Goal: Information Seeking & Learning: Learn about a topic

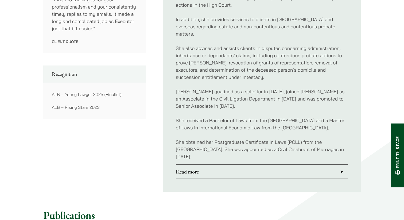
scroll to position [329, 0]
click at [207, 171] on link "Read more" at bounding box center [262, 171] width 172 height 14
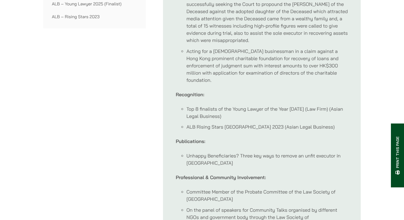
scroll to position [433, 0]
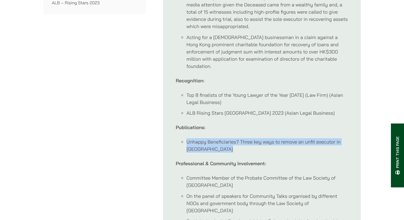
drag, startPoint x: 187, startPoint y: 134, endPoint x: 215, endPoint y: 150, distance: 31.9
click at [215, 150] on div "Notable Cases: Acting for a former listed company and its affiliated companies …" at bounding box center [262, 69] width 172 height 513
click at [215, 149] on div "Notable Cases: Acting for a former listed company and its affiliated companies …" at bounding box center [262, 69] width 172 height 513
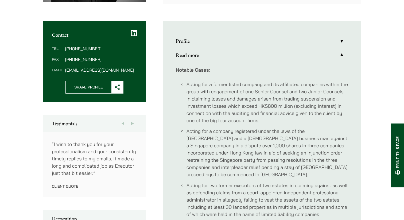
scroll to position [178, 0]
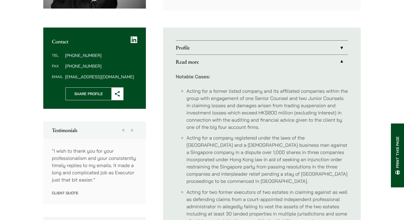
click at [217, 42] on link "Profile" at bounding box center [262, 48] width 172 height 14
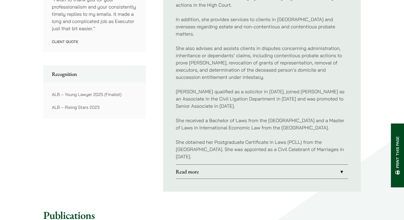
scroll to position [331, 0]
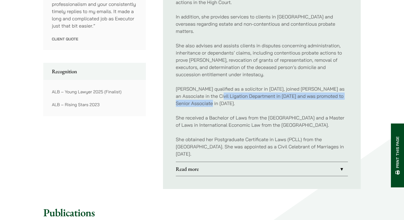
drag, startPoint x: 212, startPoint y: 88, endPoint x: 265, endPoint y: 95, distance: 53.3
click at [265, 95] on p "[PERSON_NAME] qualified as a solicitor in [DATE], joined [PERSON_NAME] as an As…" at bounding box center [262, 96] width 172 height 22
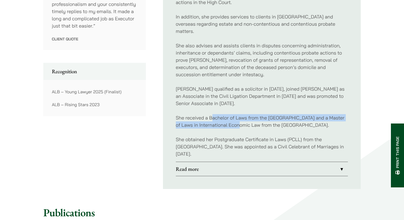
drag, startPoint x: 213, startPoint y: 109, endPoint x: 226, endPoint y: 120, distance: 16.3
click at [226, 120] on p "She received a Bachelor of Laws from the [GEOGRAPHIC_DATA] and a Master of Laws…" at bounding box center [262, 121] width 172 height 14
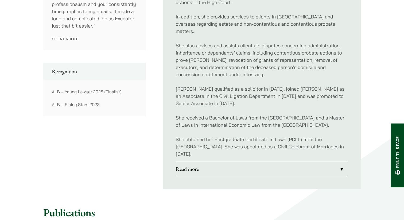
drag, startPoint x: 211, startPoint y: 143, endPoint x: 258, endPoint y: 142, distance: 47.0
click at [259, 142] on p "She obtained her Postgraduate Certificate in Laws (PCLL) from the [GEOGRAPHIC_D…" at bounding box center [262, 147] width 172 height 22
click at [257, 142] on p "She obtained her Postgraduate Certificate in Laws (PCLL) from the [GEOGRAPHIC_D…" at bounding box center [262, 147] width 172 height 22
drag, startPoint x: 203, startPoint y: 146, endPoint x: 237, endPoint y: 146, distance: 33.4
click at [237, 146] on p "She obtained her Postgraduate Certificate in Laws (PCLL) from the [GEOGRAPHIC_D…" at bounding box center [262, 147] width 172 height 22
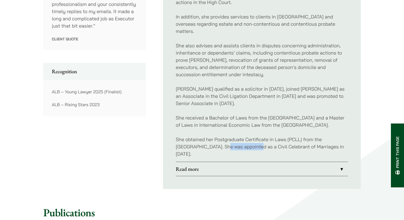
click at [237, 146] on p "She obtained her Postgraduate Certificate in Laws (PCLL) from the [GEOGRAPHIC_D…" at bounding box center [262, 147] width 172 height 22
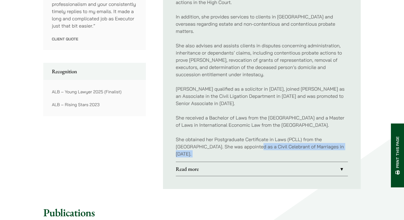
drag, startPoint x: 237, startPoint y: 146, endPoint x: 242, endPoint y: 164, distance: 18.8
click at [242, 164] on ul "Profile Xenia acts for a broad spectrum of clients, such as multinational corpo…" at bounding box center [262, 31] width 198 height 315
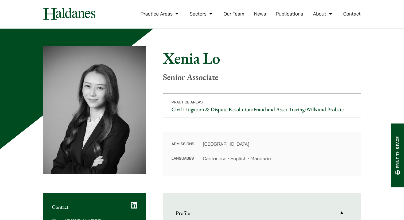
scroll to position [0, 0]
